Goal: Task Accomplishment & Management: Manage account settings

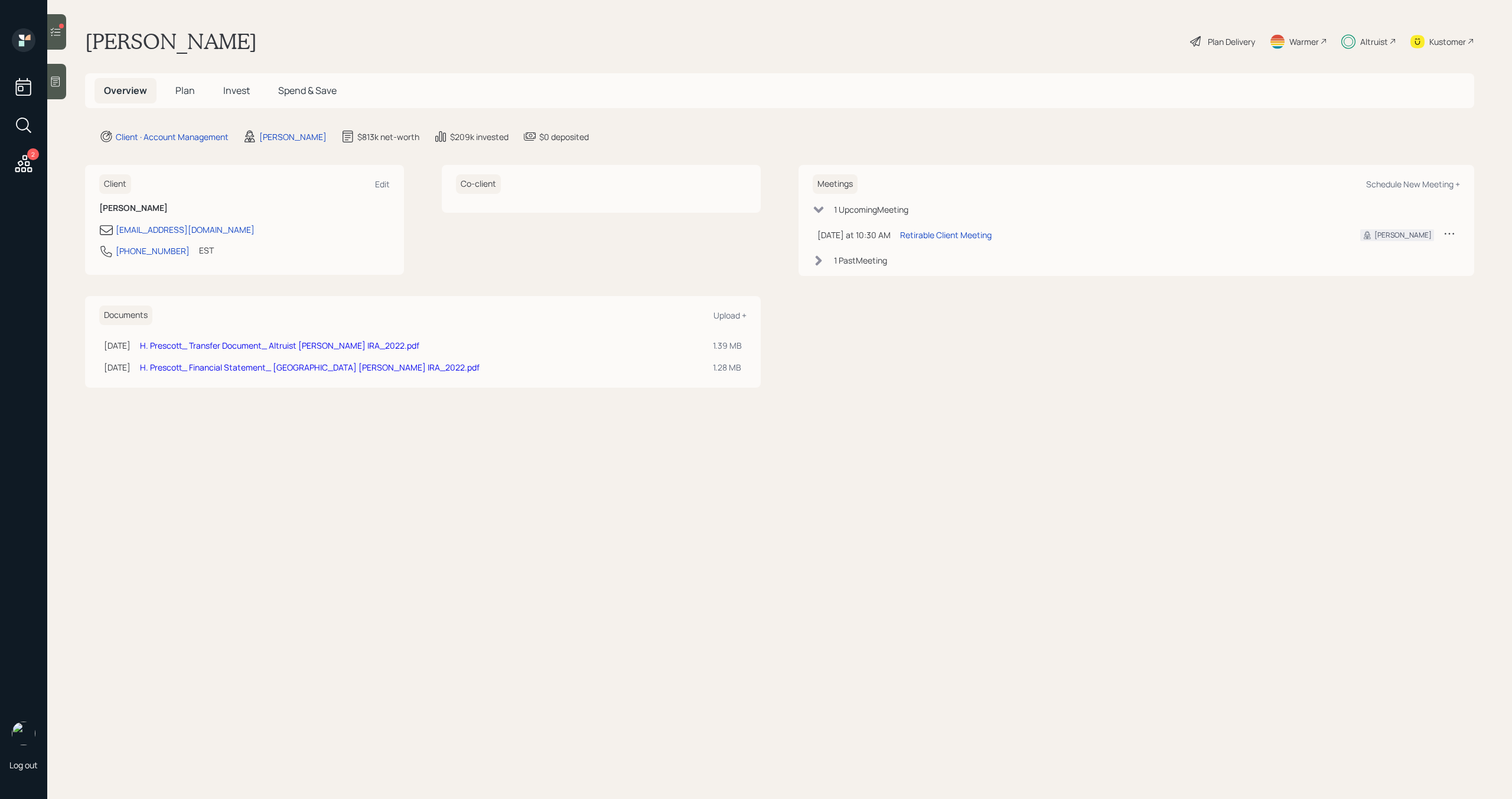
click at [56, 34] on icon at bounding box center [55, 32] width 12 height 12
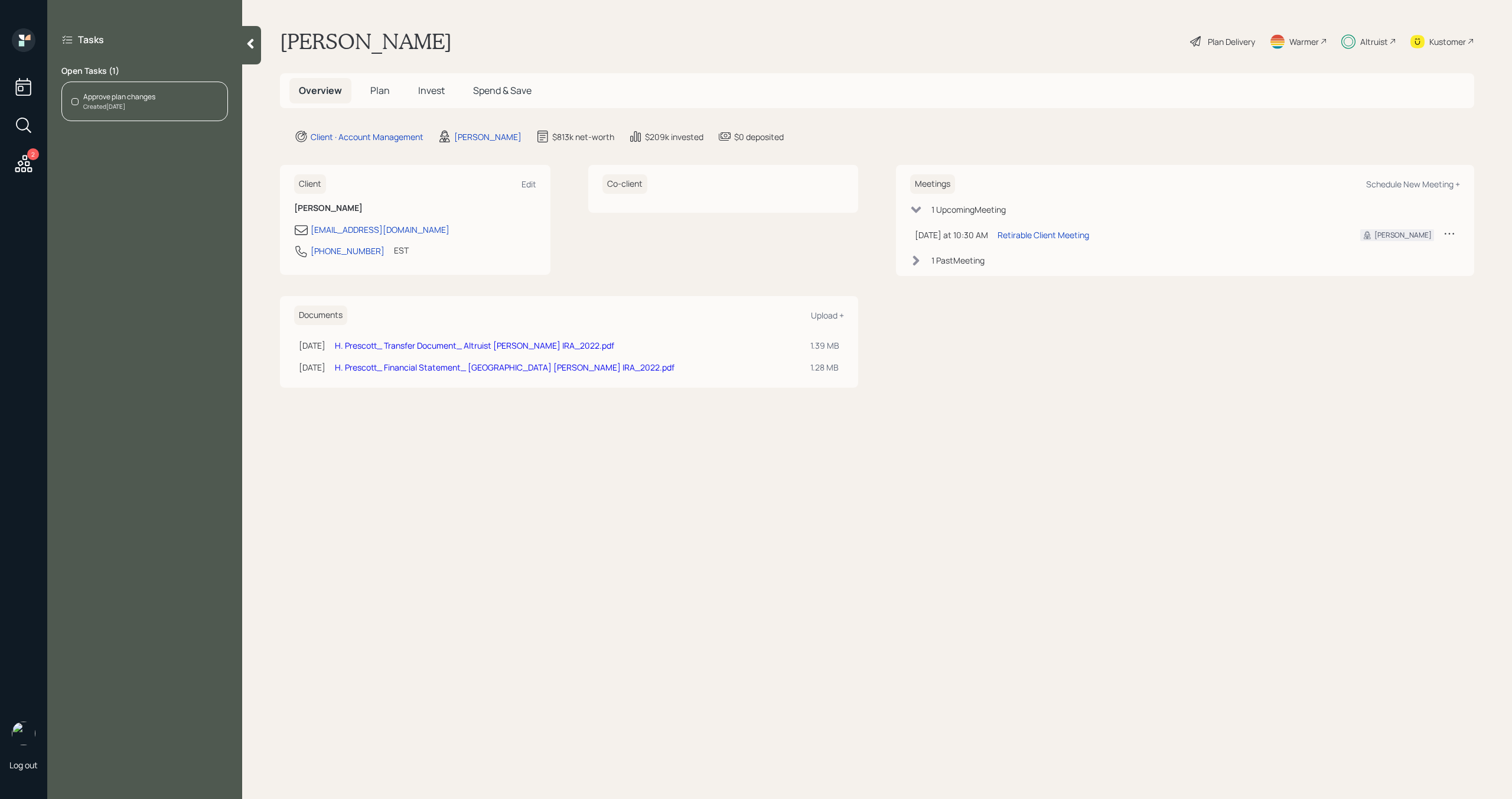
click at [95, 107] on div "Created Today" at bounding box center [119, 106] width 72 height 9
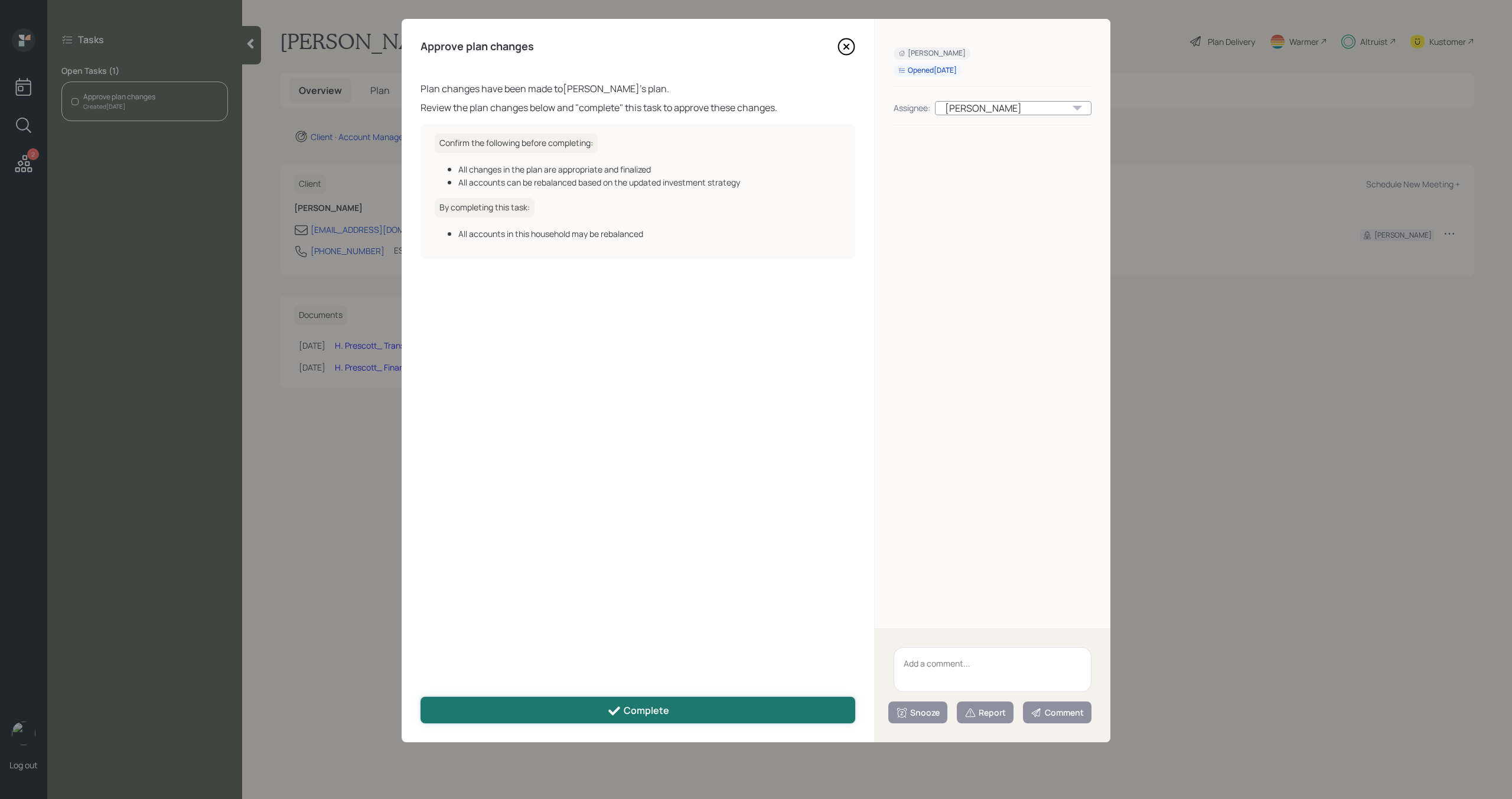
click at [656, 714] on div "Complete" at bounding box center [638, 711] width 62 height 14
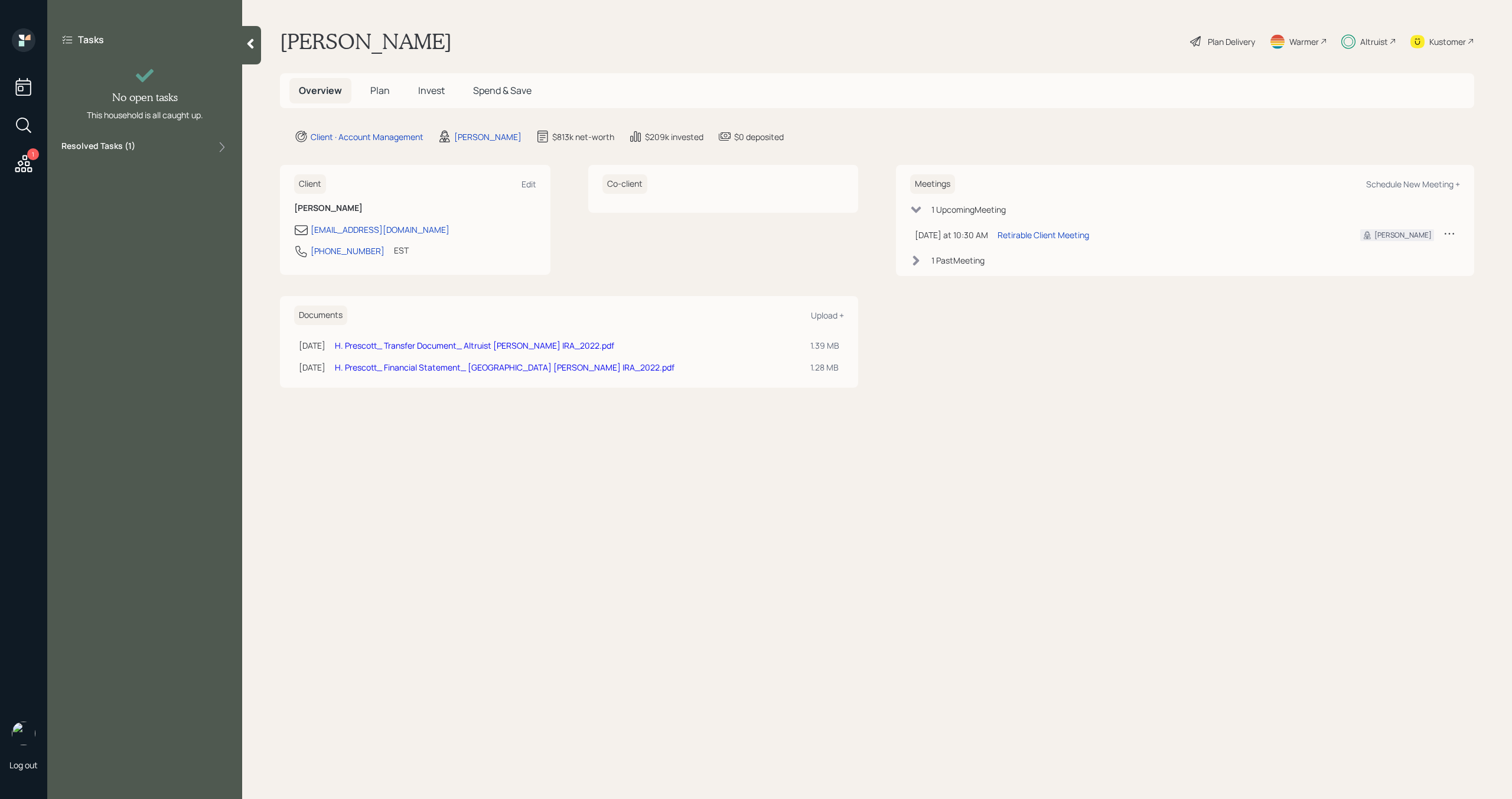
click at [252, 52] on div at bounding box center [252, 45] width 19 height 38
